Goal: Book appointment/travel/reservation

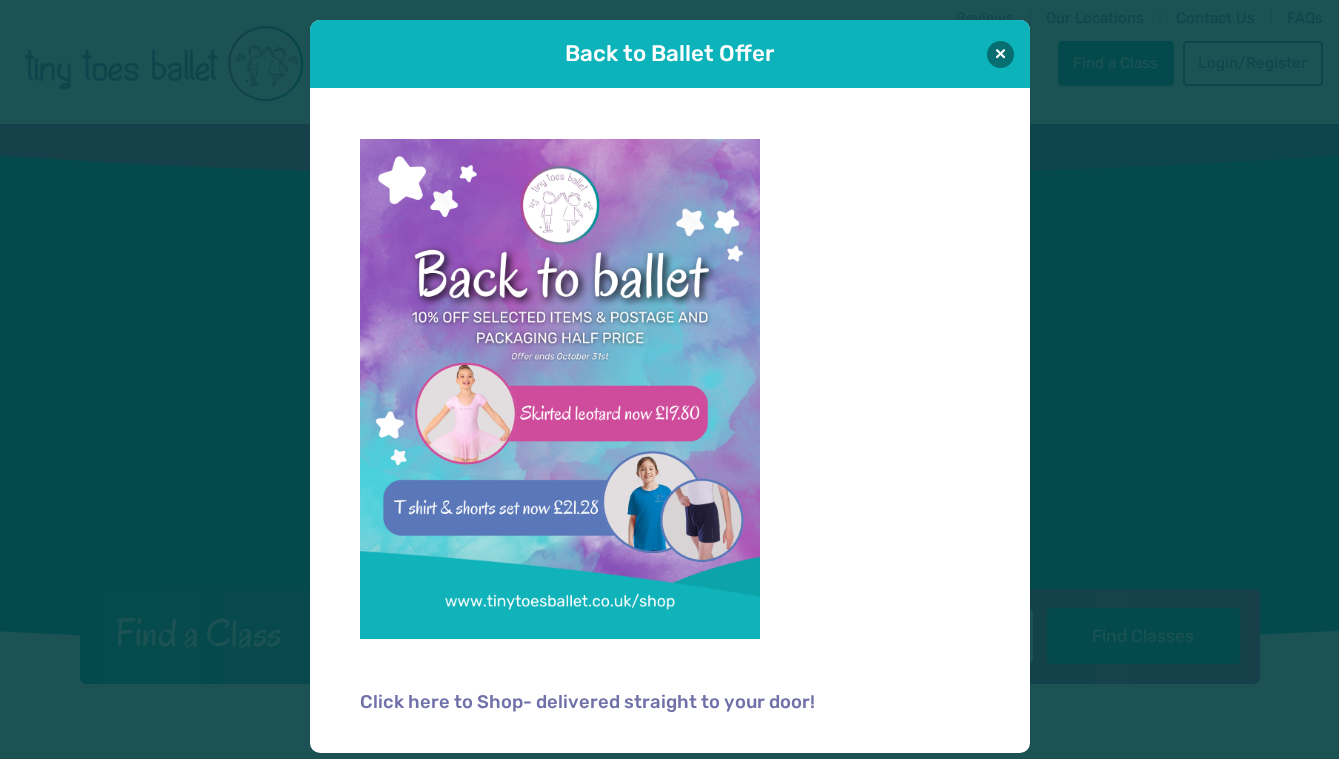
scroll to position [2, 0]
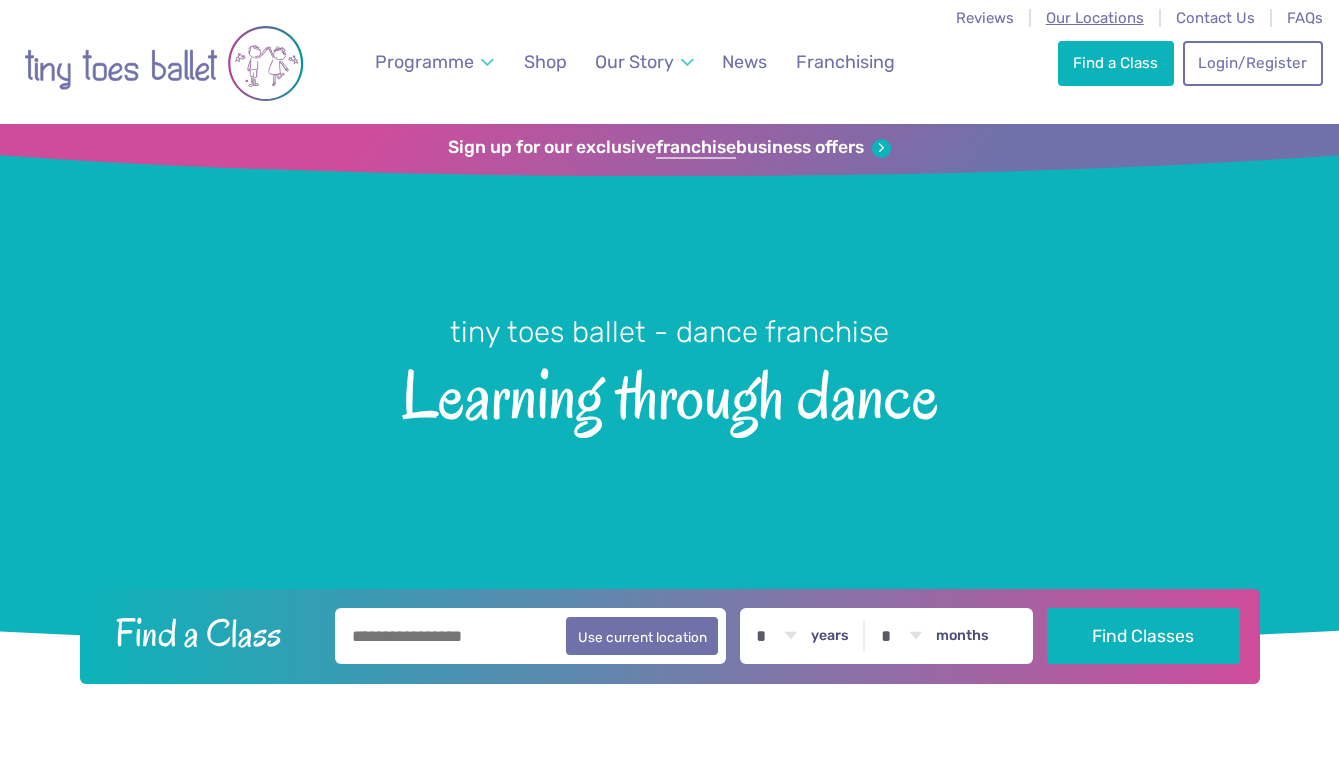
click at [1071, 15] on span "Our Locations" at bounding box center [1095, 18] width 98 height 18
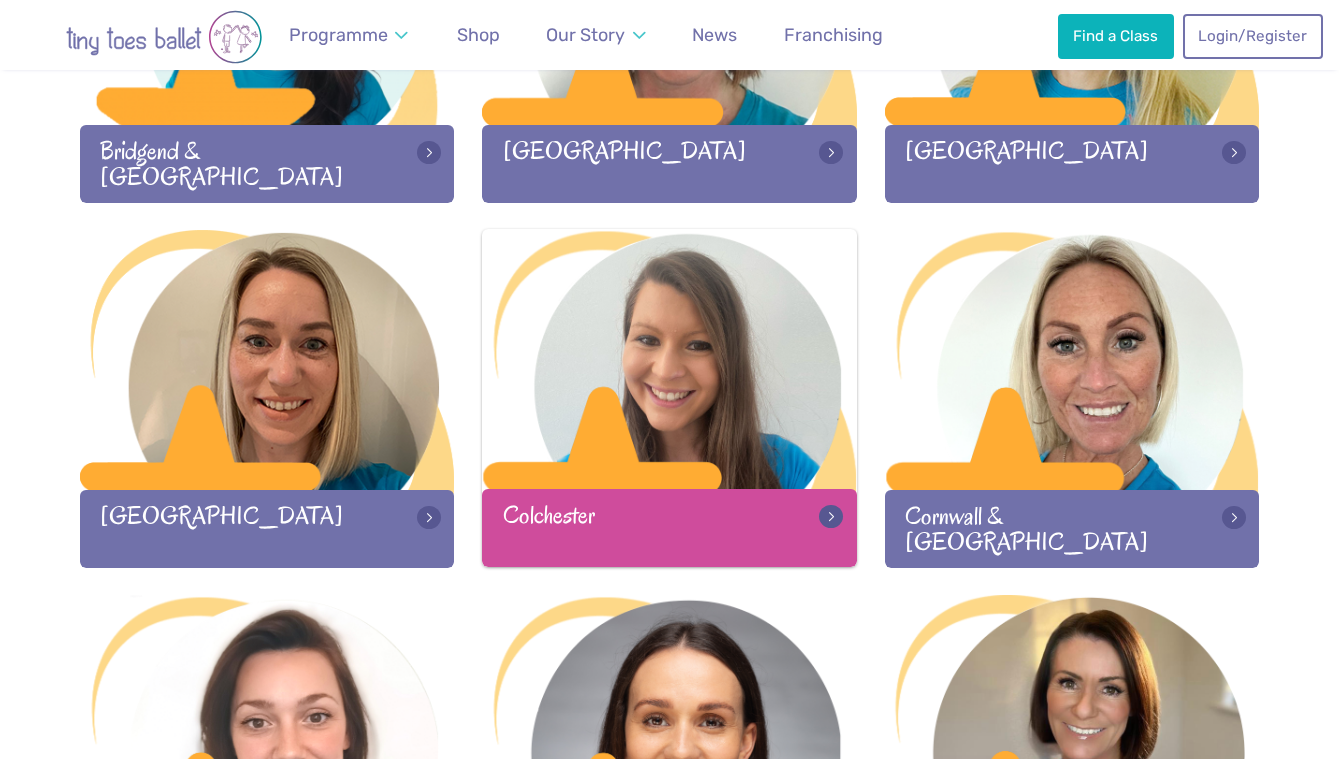
scroll to position [848, 0]
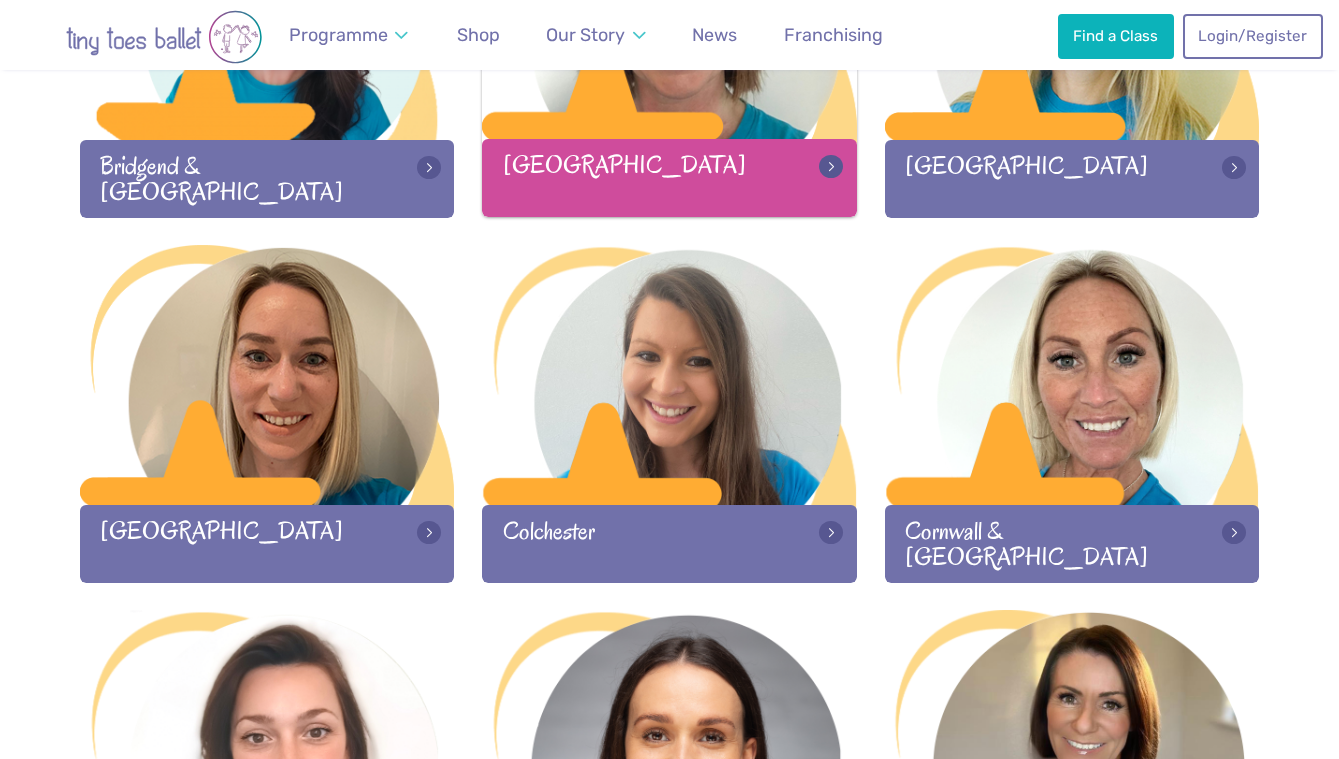
click at [622, 189] on div "Cambridge" at bounding box center [669, 177] width 375 height 77
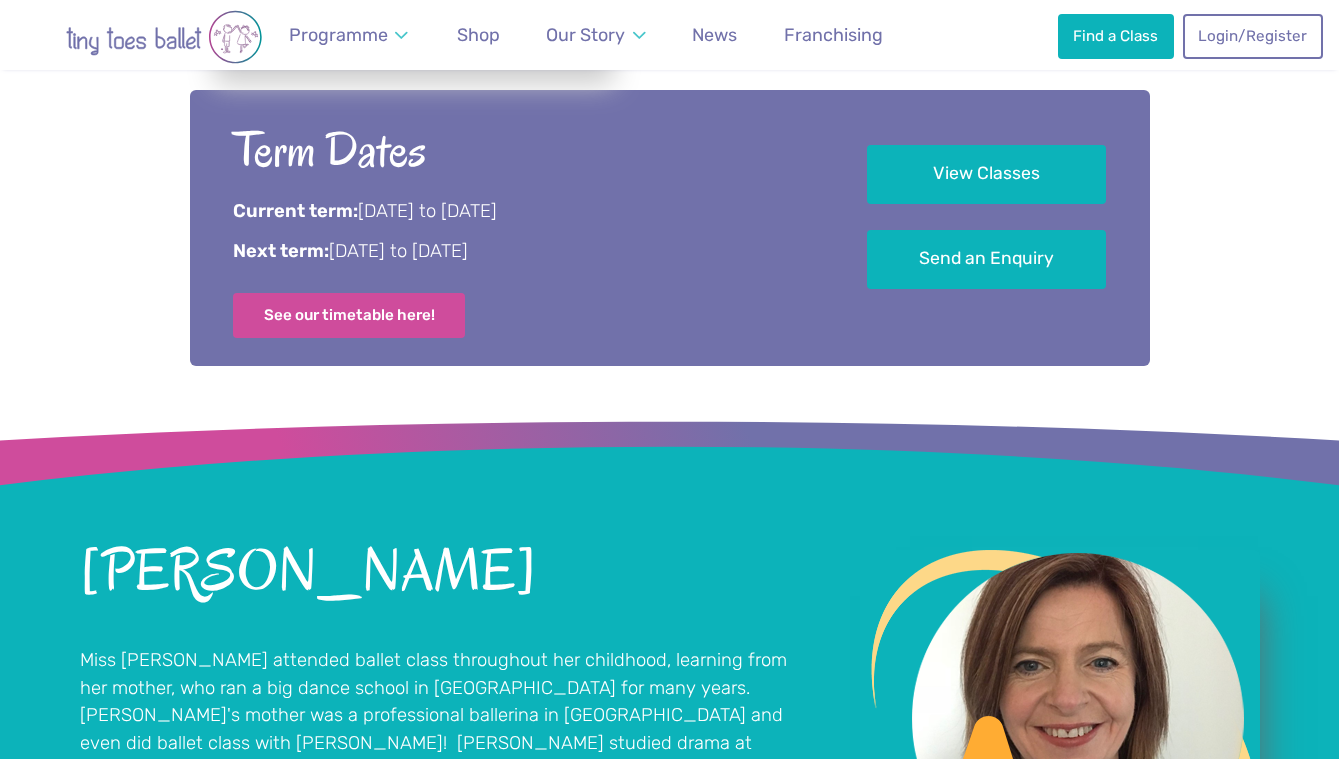
scroll to position [1048, 0]
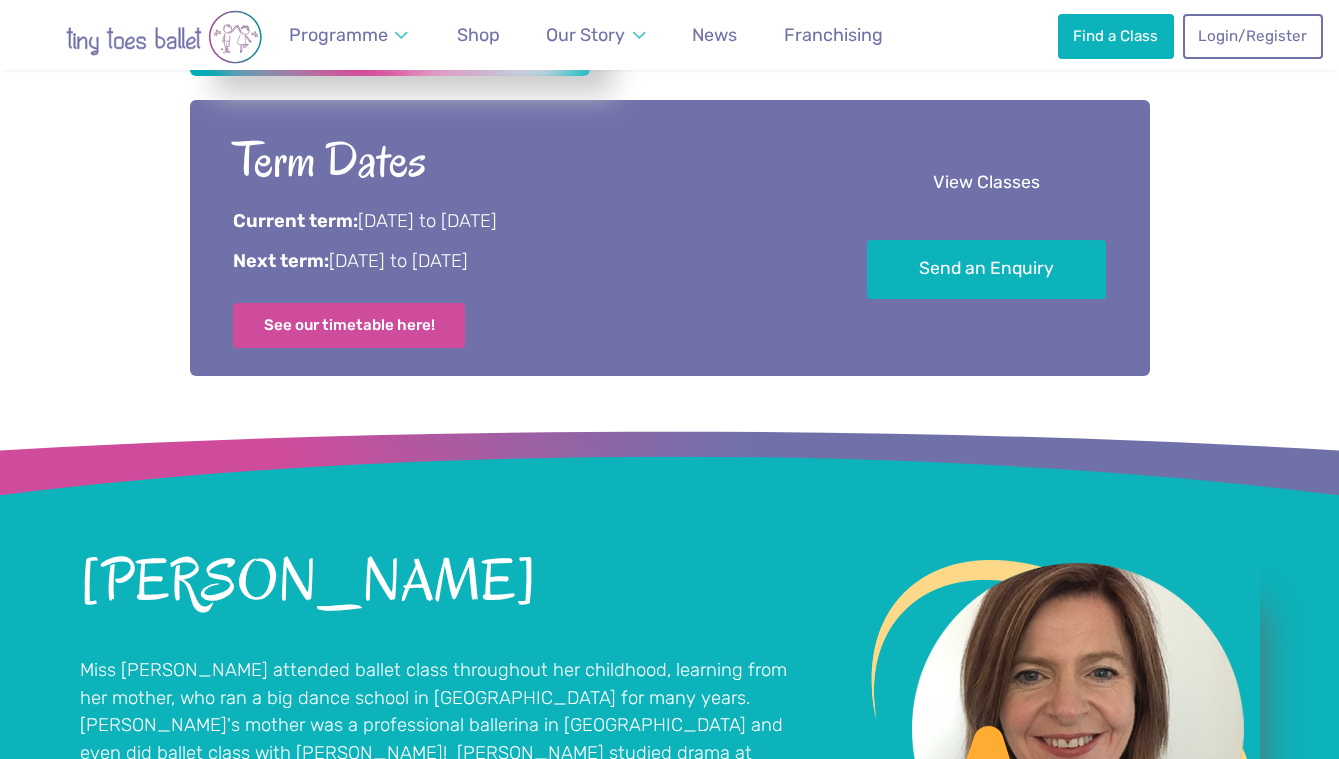
click at [970, 200] on link "View Classes" at bounding box center [986, 183] width 239 height 59
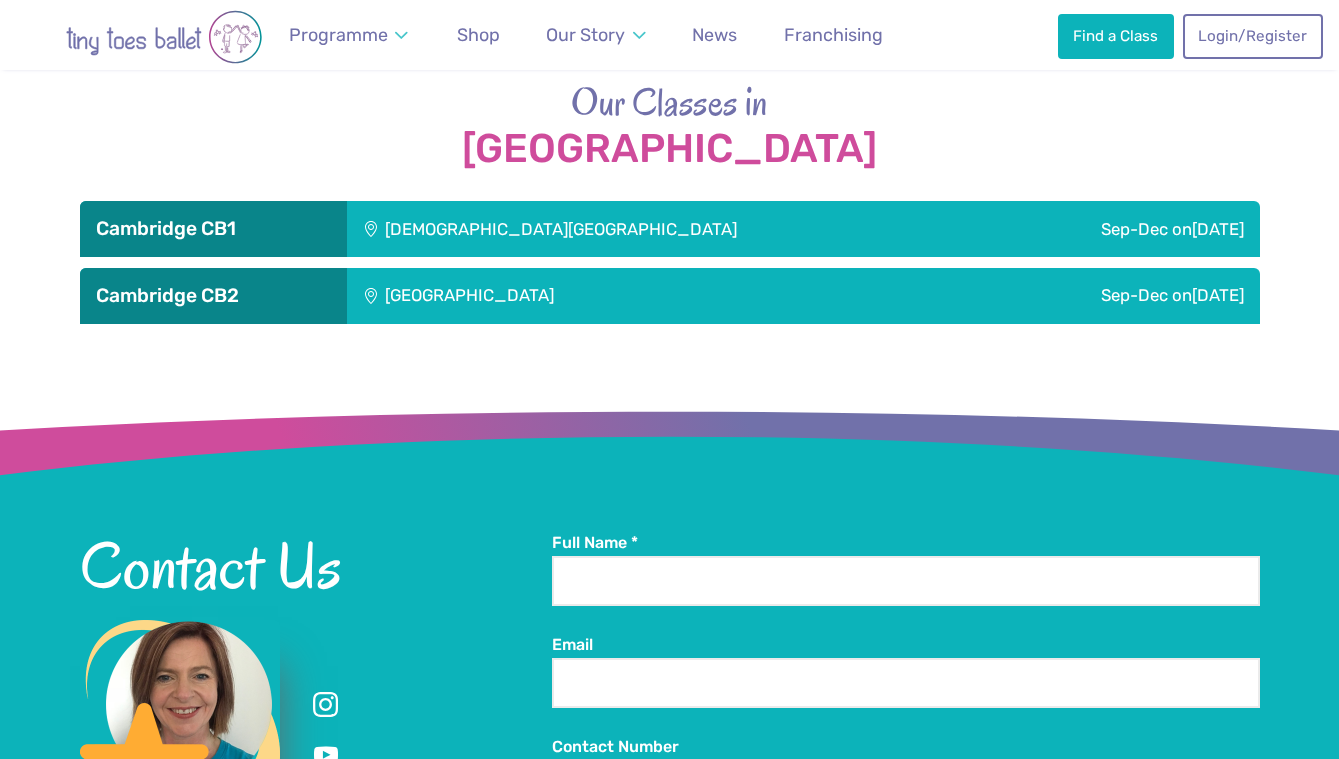
scroll to position [3108, 0]
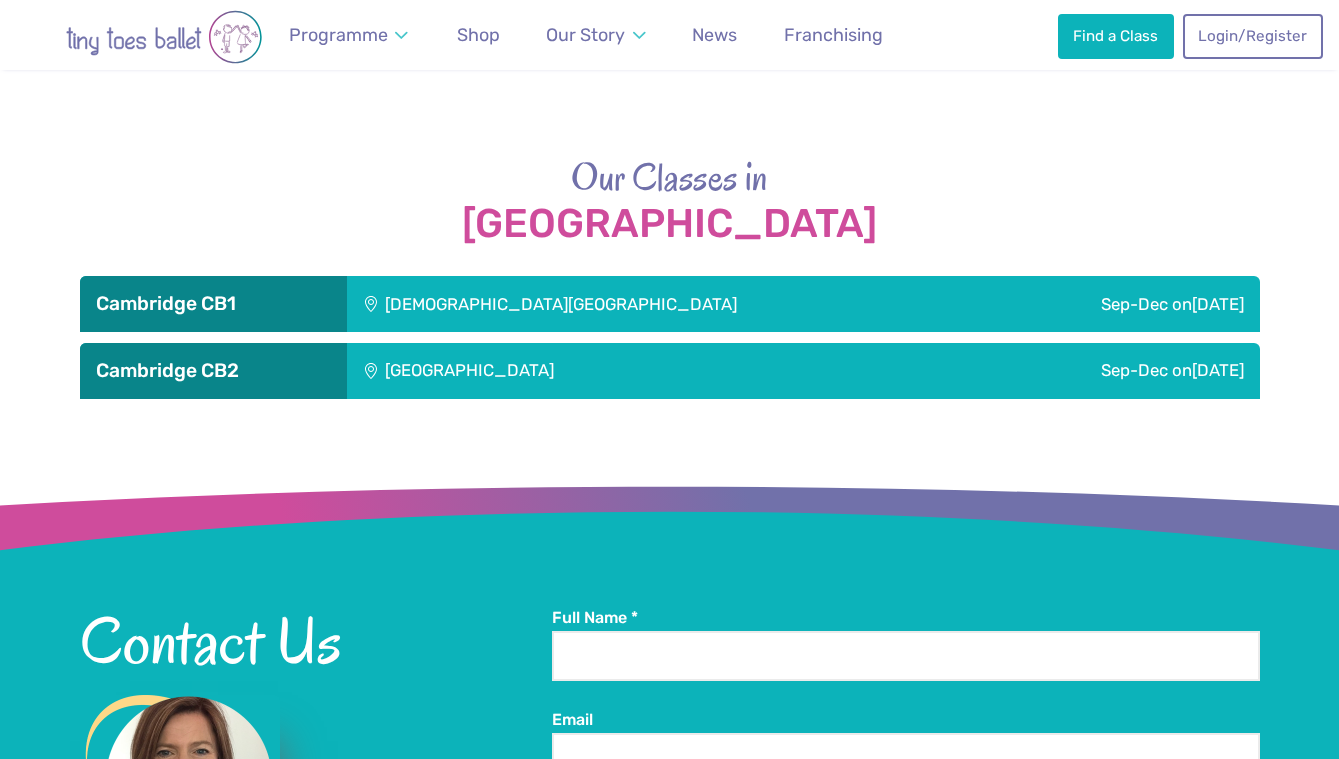
click at [1143, 314] on div "Sep-Dec [DATE]" at bounding box center [1122, 304] width 275 height 56
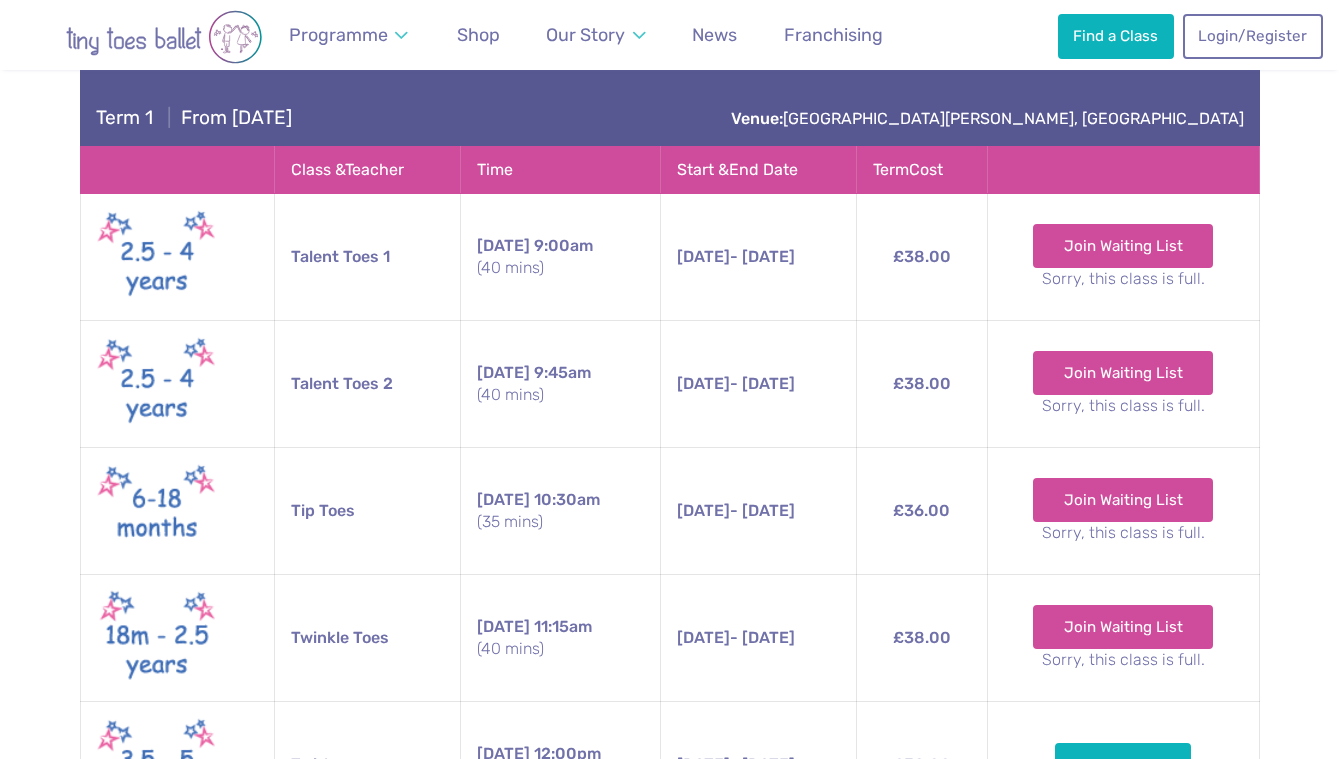
scroll to position [3311, 0]
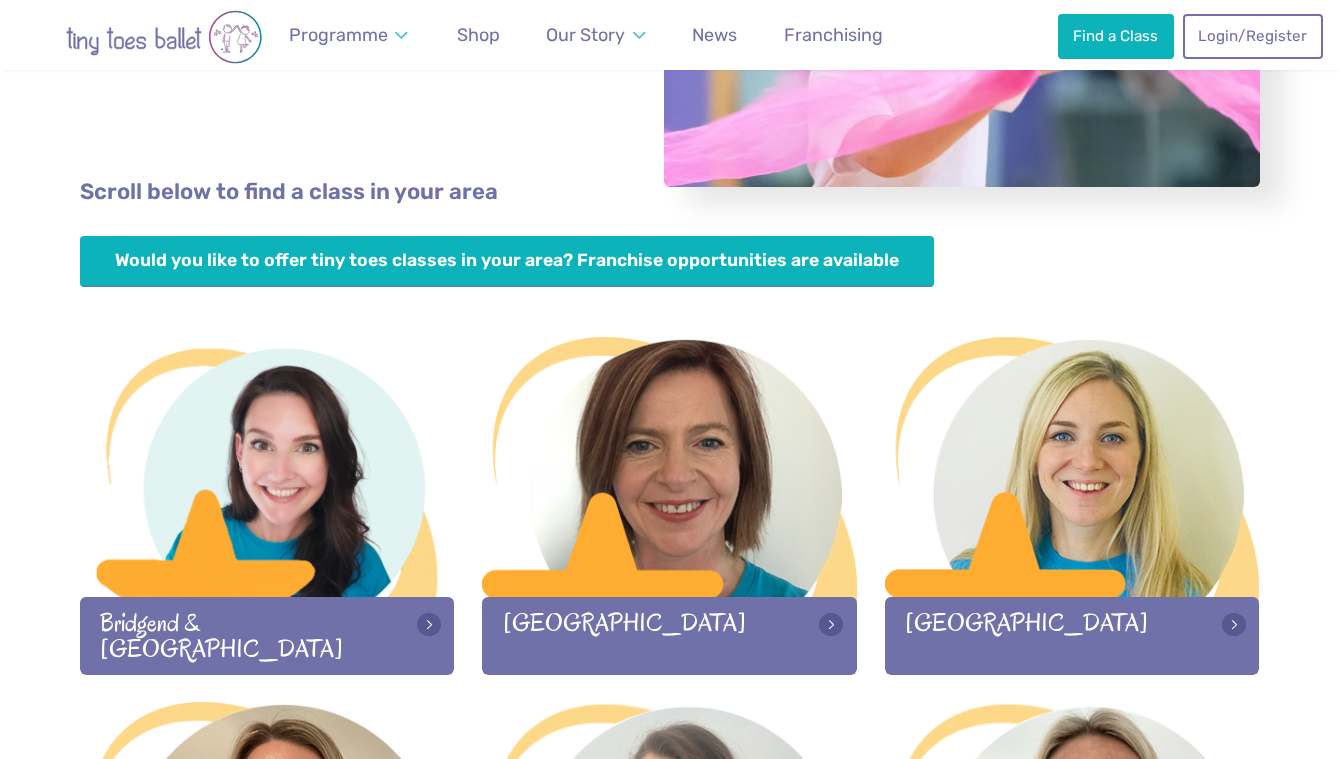
scroll to position [567, 0]
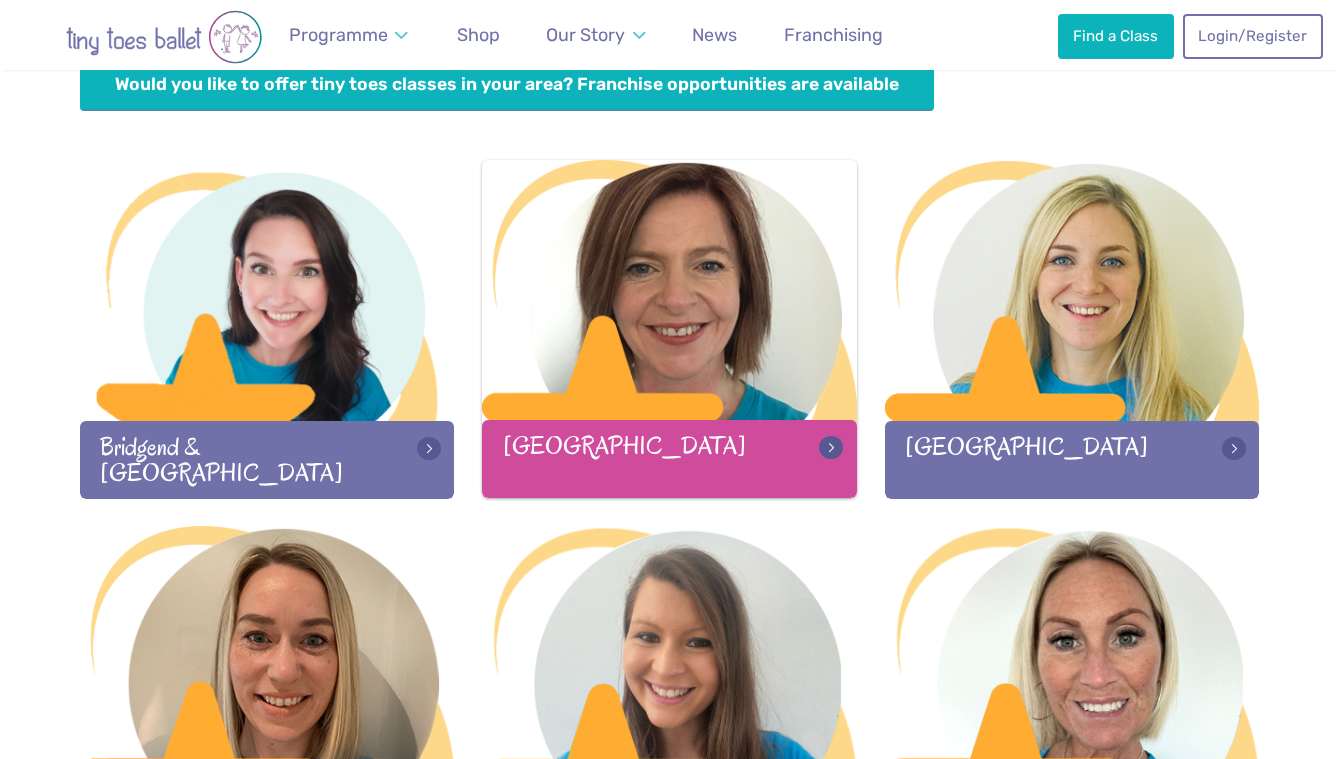
click at [683, 322] on div at bounding box center [669, 292] width 375 height 264
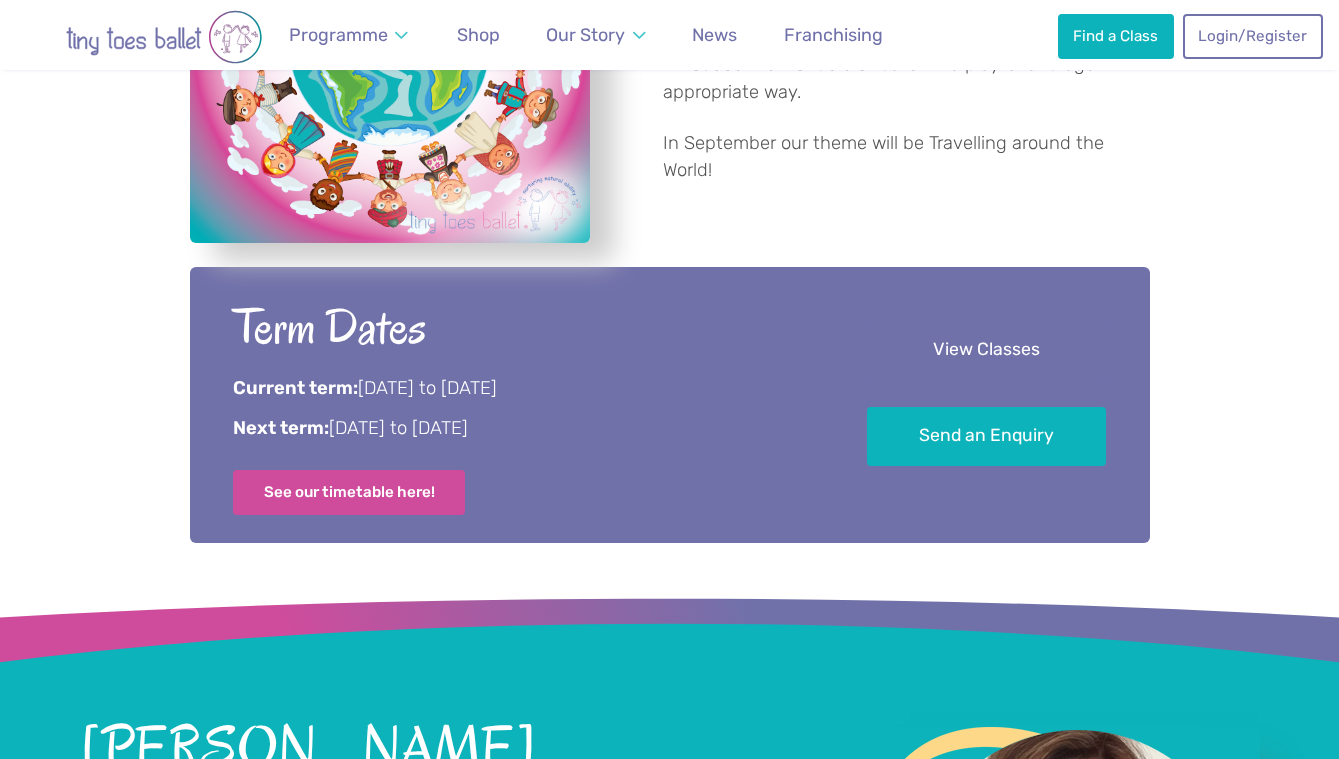
click at [956, 345] on link "View Classes" at bounding box center [986, 350] width 239 height 59
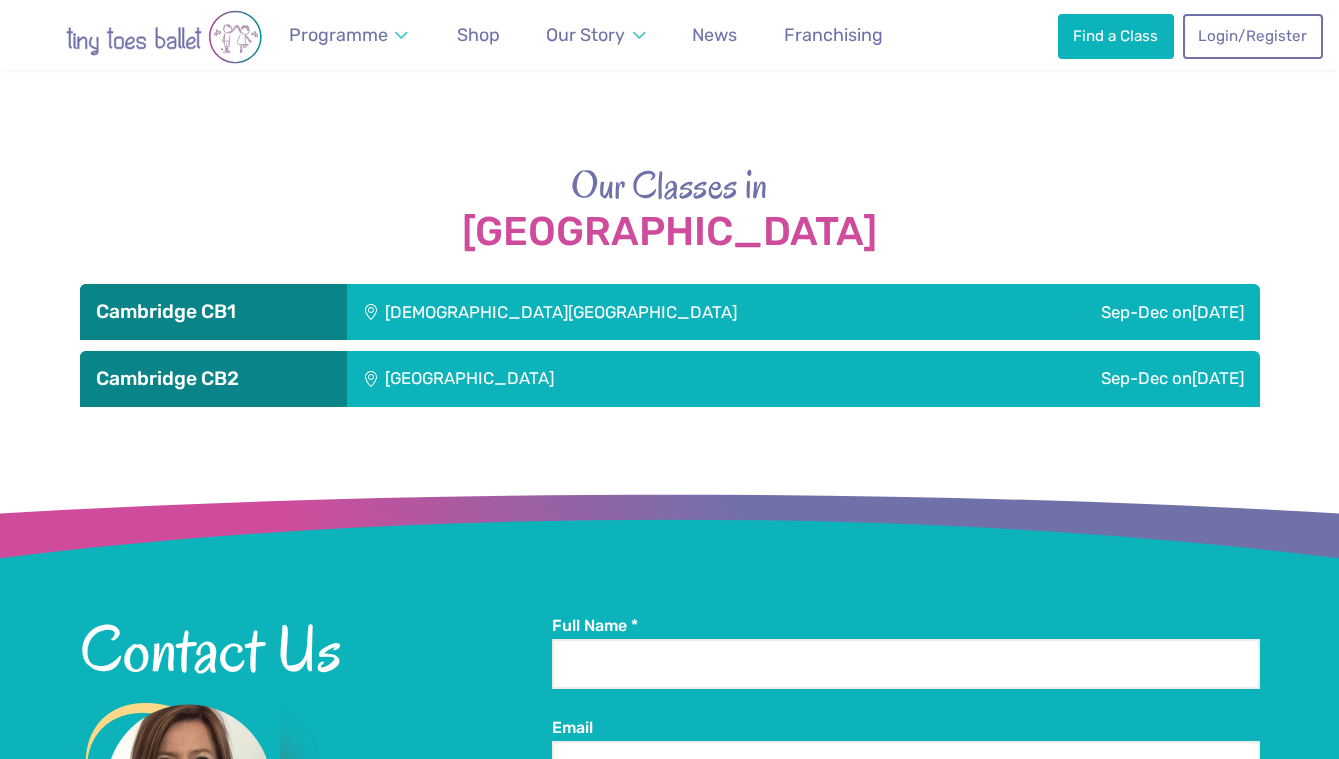
scroll to position [3096, 0]
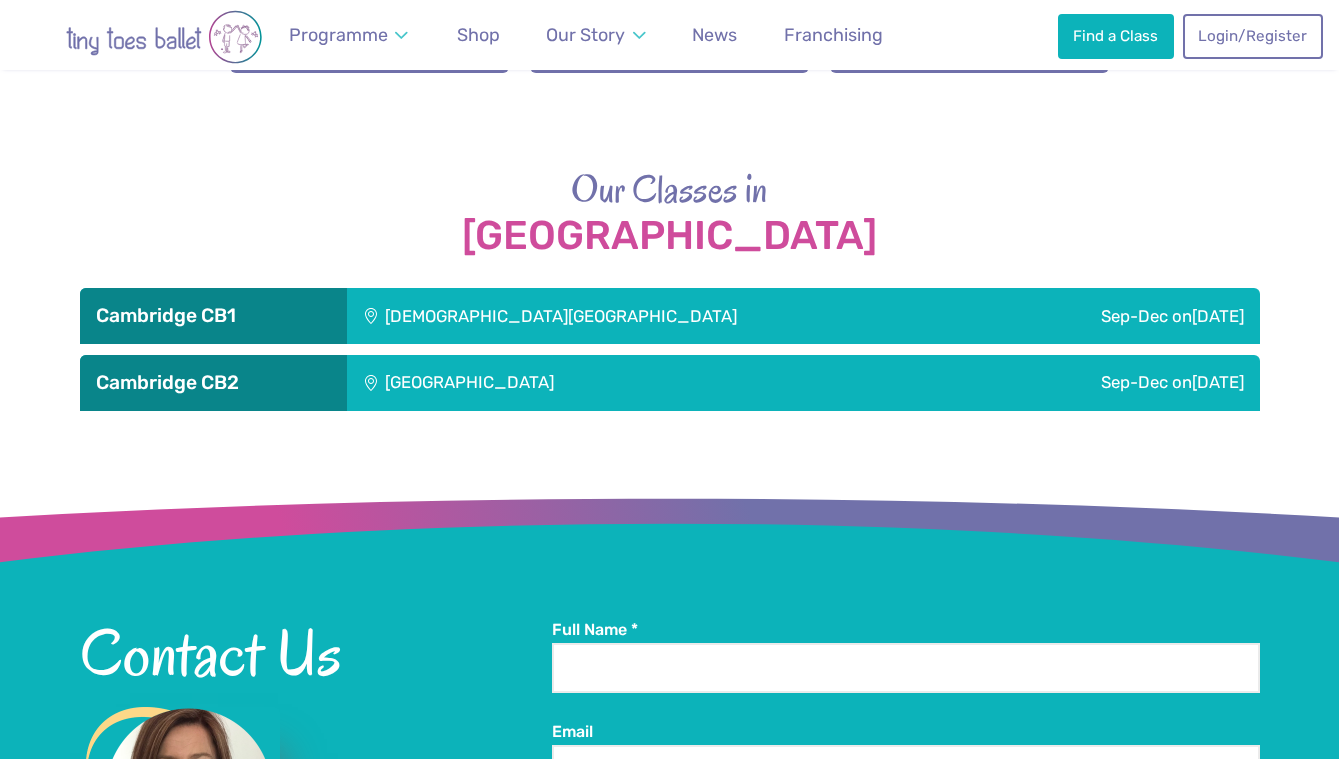
click at [1065, 376] on div "Sep-Dec on Saturday" at bounding box center [1059, 383] width 401 height 56
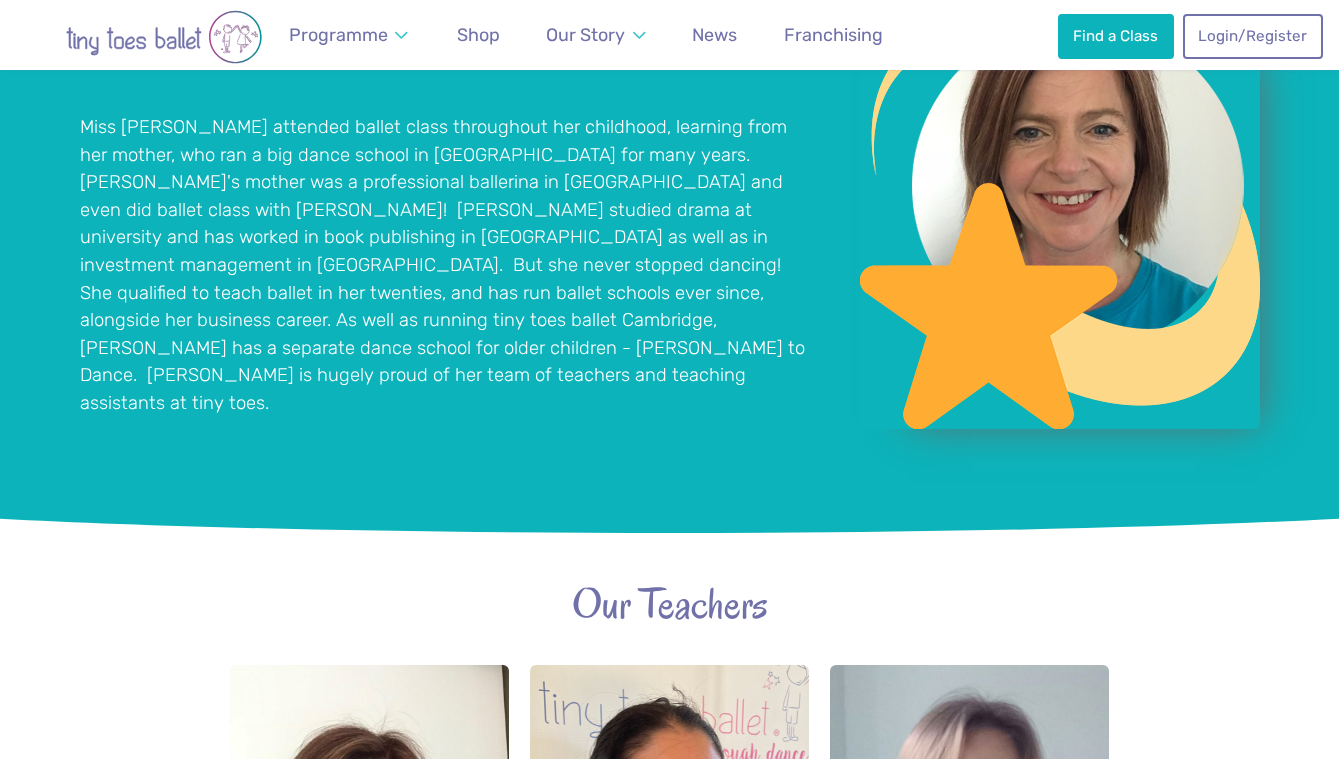
scroll to position [1589, 0]
